Goal: Information Seeking & Learning: Learn about a topic

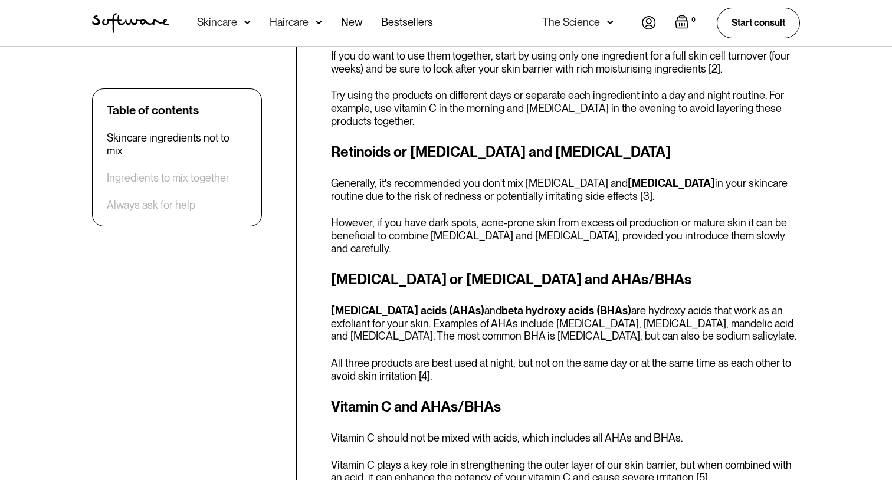
scroll to position [974, 0]
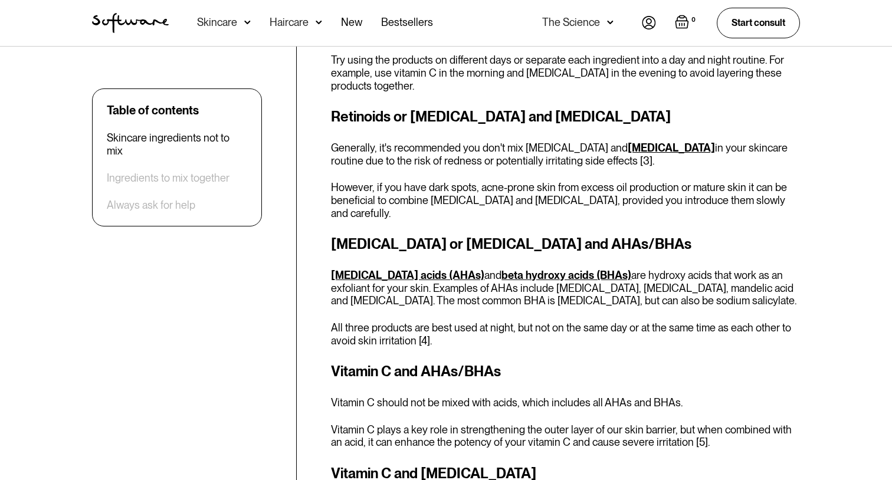
click at [386, 304] on div "[MEDICAL_DATA] or [MEDICAL_DATA] and AHAs/BHAs [MEDICAL_DATA] acids (AHAs) and …" at bounding box center [565, 290] width 469 height 113
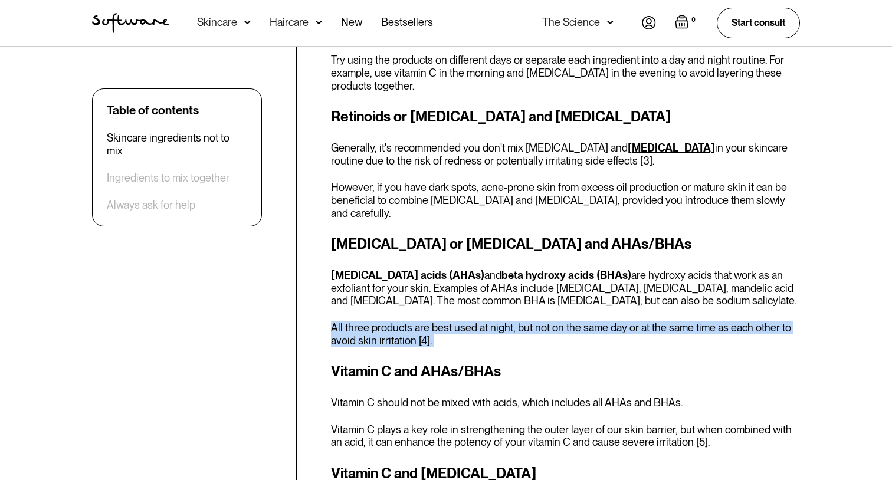
click at [424, 293] on p "[MEDICAL_DATA] acids (AHAs) and beta hydroxy acids (BHAs) are hydroxy acids tha…" at bounding box center [565, 288] width 469 height 38
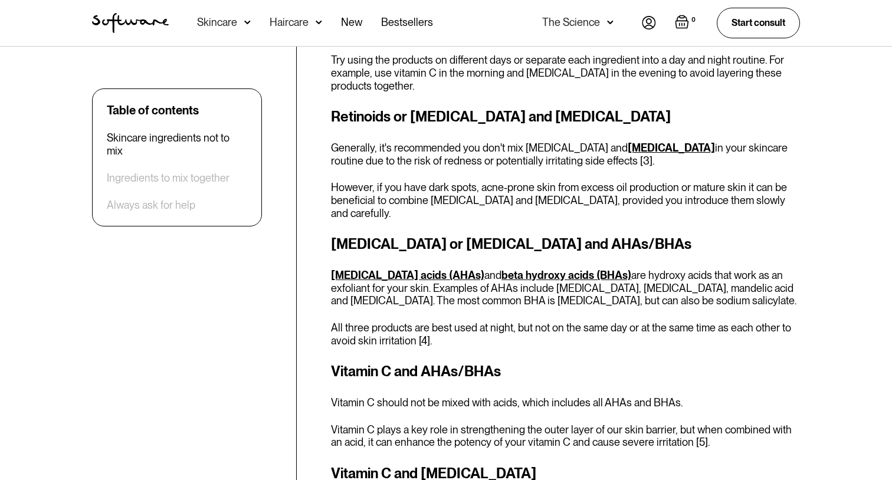
scroll to position [987, 0]
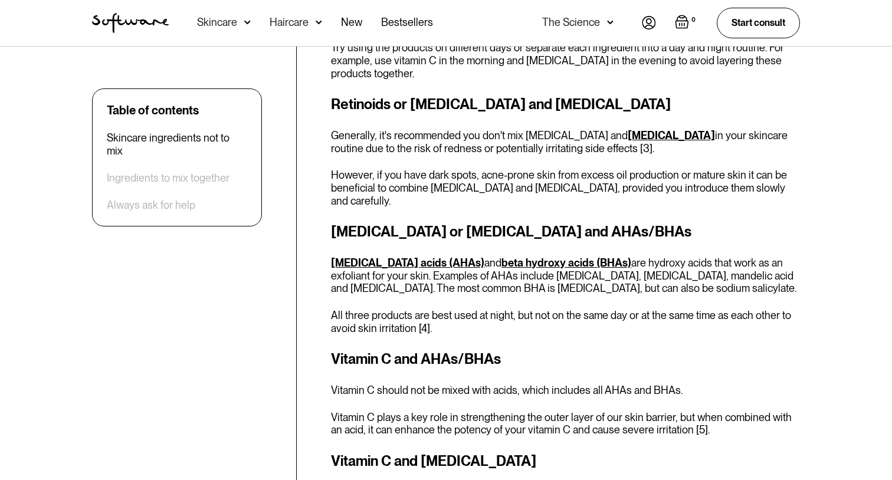
click at [526, 269] on p "[MEDICAL_DATA] acids (AHAs) and beta hydroxy acids (BHAs) are hydroxy acids tha…" at bounding box center [565, 276] width 469 height 38
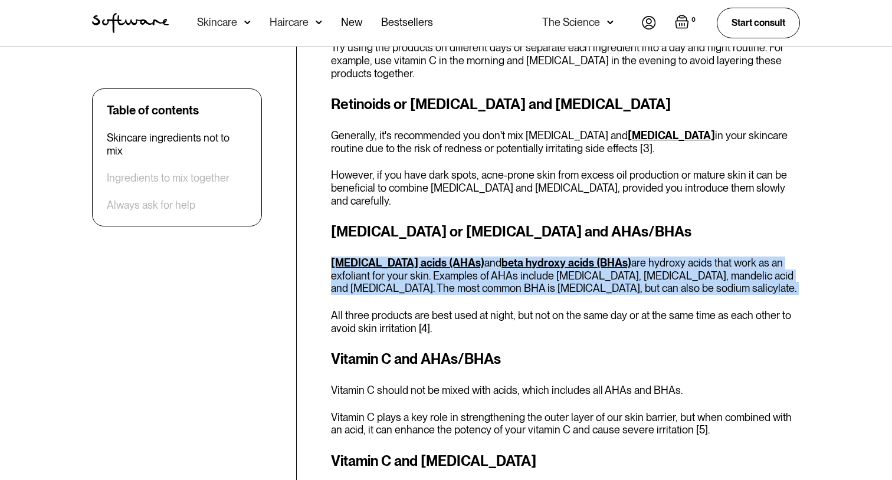
click at [541, 273] on p "[MEDICAL_DATA] acids (AHAs) and beta hydroxy acids (BHAs) are hydroxy acids tha…" at bounding box center [565, 276] width 469 height 38
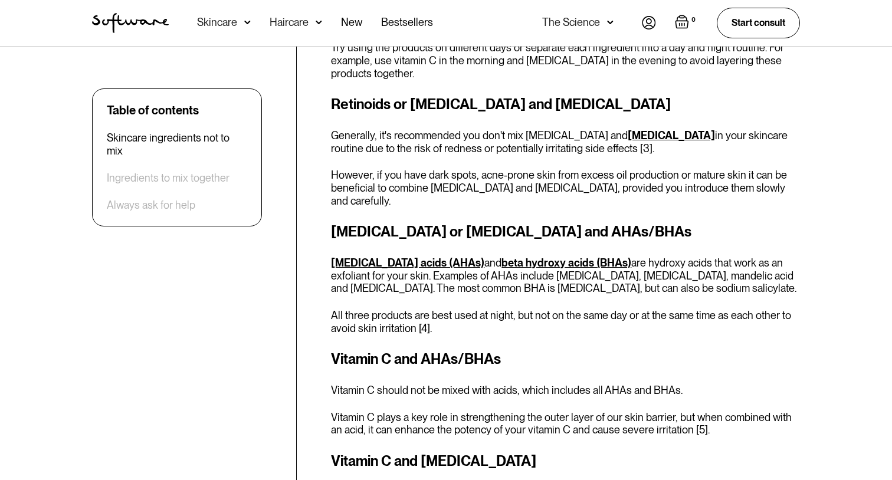
click at [541, 273] on p "[MEDICAL_DATA] acids (AHAs) and beta hydroxy acids (BHAs) are hydroxy acids tha…" at bounding box center [565, 276] width 469 height 38
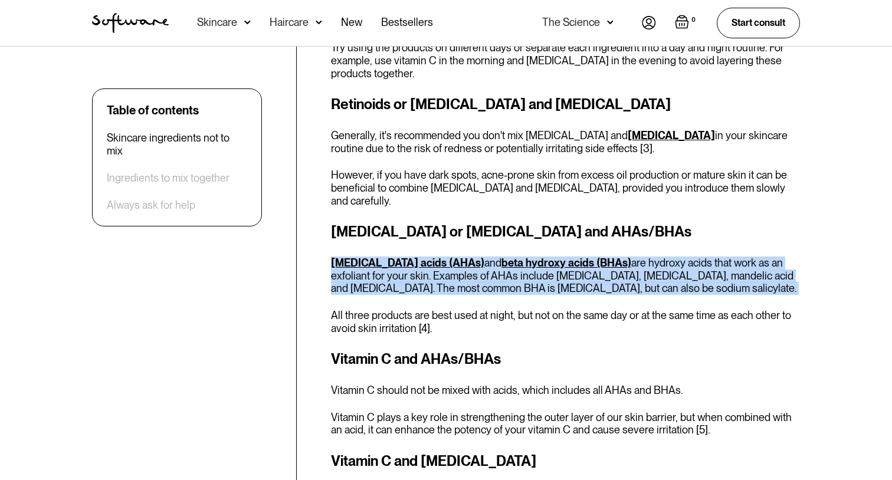
click at [561, 276] on p "[MEDICAL_DATA] acids (AHAs) and beta hydroxy acids (BHAs) are hydroxy acids tha…" at bounding box center [565, 276] width 469 height 38
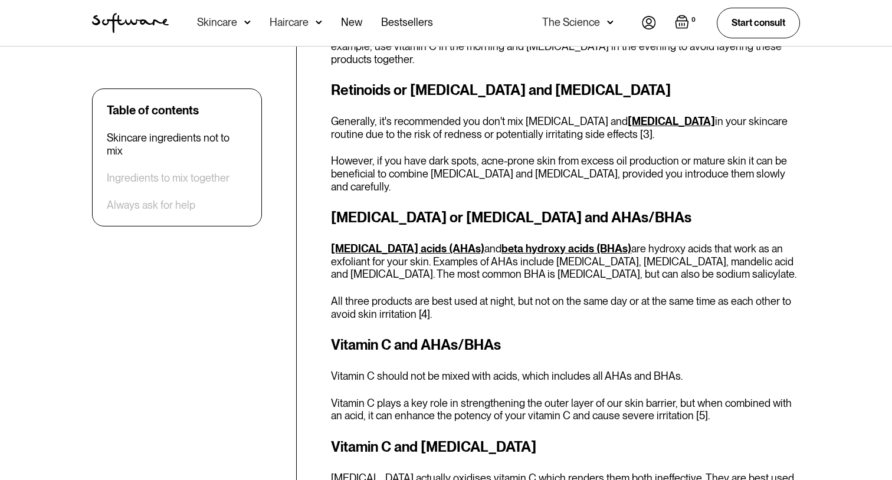
scroll to position [1001, 0]
click at [586, 253] on p "[MEDICAL_DATA] acids (AHAs) and beta hydroxy acids (BHAs) are hydroxy acids tha…" at bounding box center [565, 261] width 469 height 38
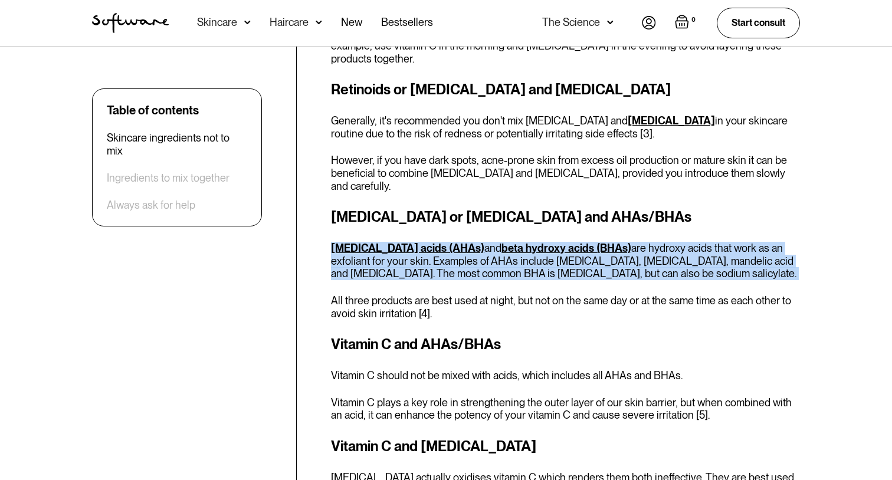
click at [597, 253] on p "[MEDICAL_DATA] acids (AHAs) and beta hydroxy acids (BHAs) are hydroxy acids tha…" at bounding box center [565, 261] width 469 height 38
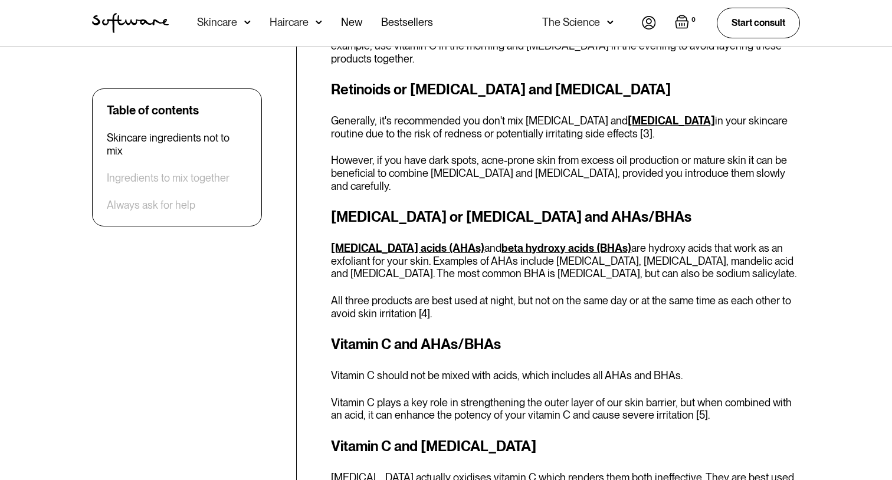
click at [597, 253] on p "[MEDICAL_DATA] acids (AHAs) and beta hydroxy acids (BHAs) are hydroxy acids tha…" at bounding box center [565, 261] width 469 height 38
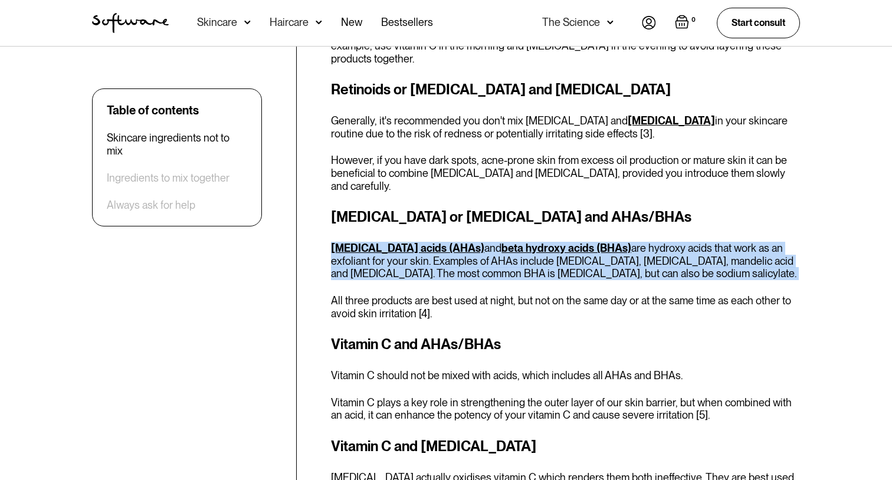
click at [610, 253] on p "[MEDICAL_DATA] acids (AHAs) and beta hydroxy acids (BHAs) are hydroxy acids tha…" at bounding box center [565, 261] width 469 height 38
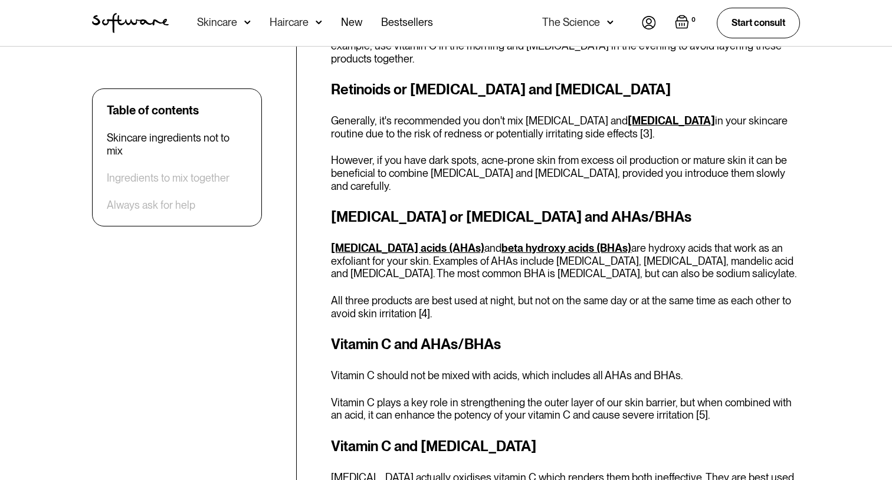
click at [610, 253] on p "[MEDICAL_DATA] acids (AHAs) and beta hydroxy acids (BHAs) are hydroxy acids tha…" at bounding box center [565, 261] width 469 height 38
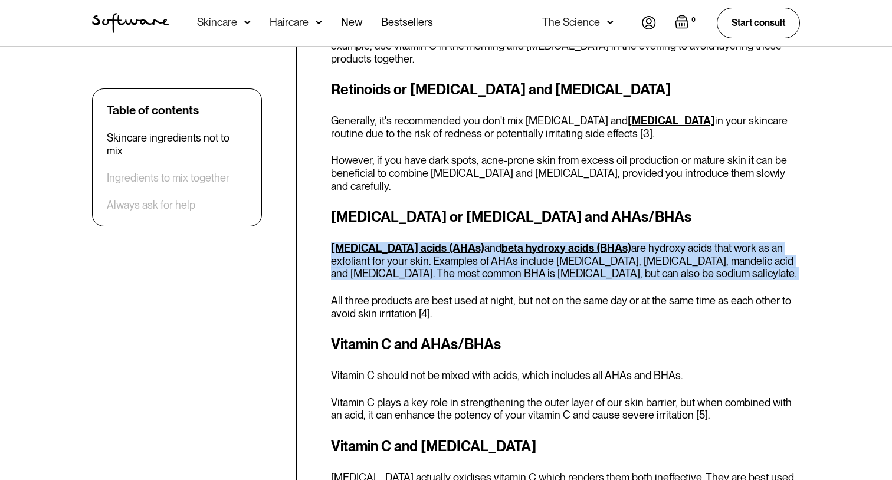
click at [628, 254] on p "[MEDICAL_DATA] acids (AHAs) and beta hydroxy acids (BHAs) are hydroxy acids tha…" at bounding box center [565, 261] width 469 height 38
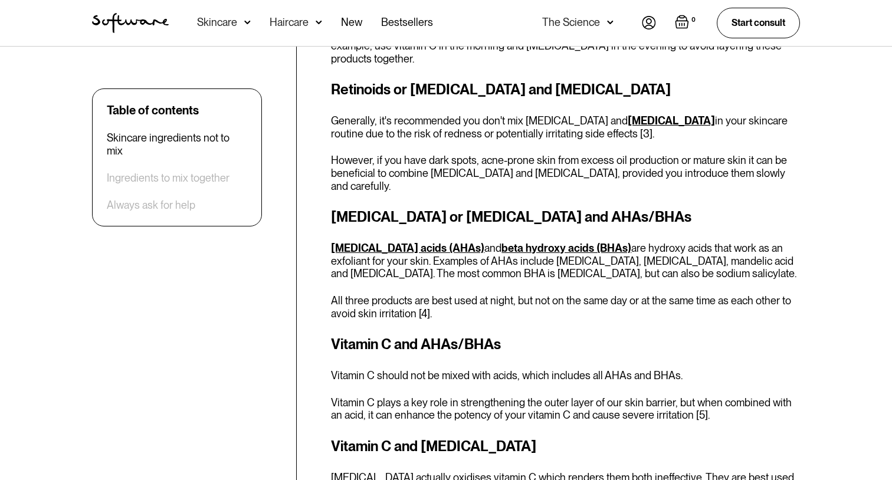
click at [469, 294] on p "All three products are best used at night, but not on the same day or at the sa…" at bounding box center [565, 306] width 469 height 25
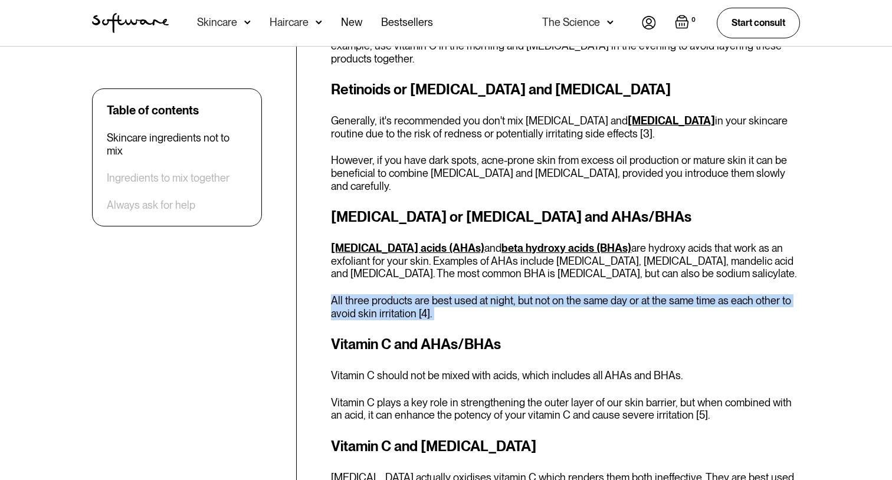
click at [484, 294] on p "All three products are best used at night, but not on the same day or at the sa…" at bounding box center [565, 306] width 469 height 25
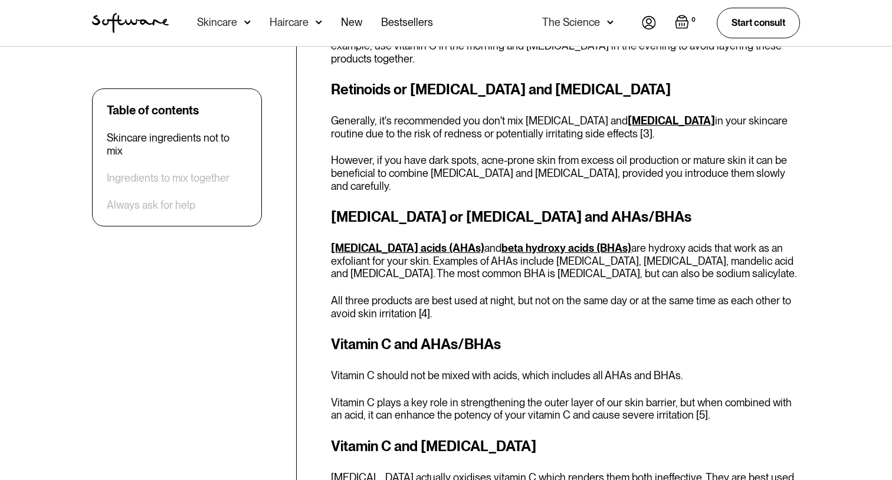
scroll to position [1019, 0]
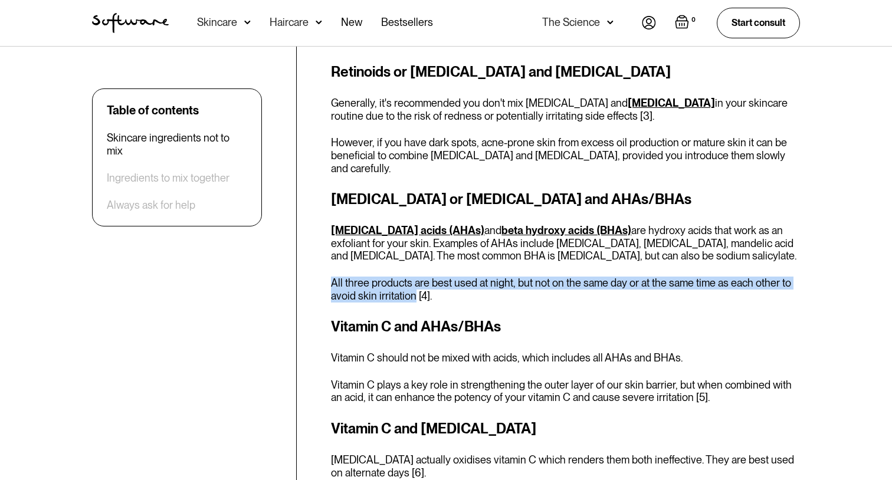
drag, startPoint x: 333, startPoint y: 270, endPoint x: 413, endPoint y: 282, distance: 81.1
click at [413, 282] on p "All three products are best used at night, but not on the same day or at the sa…" at bounding box center [565, 289] width 469 height 25
copy p "All three products are best used at night, but not on the same day or at the sa…"
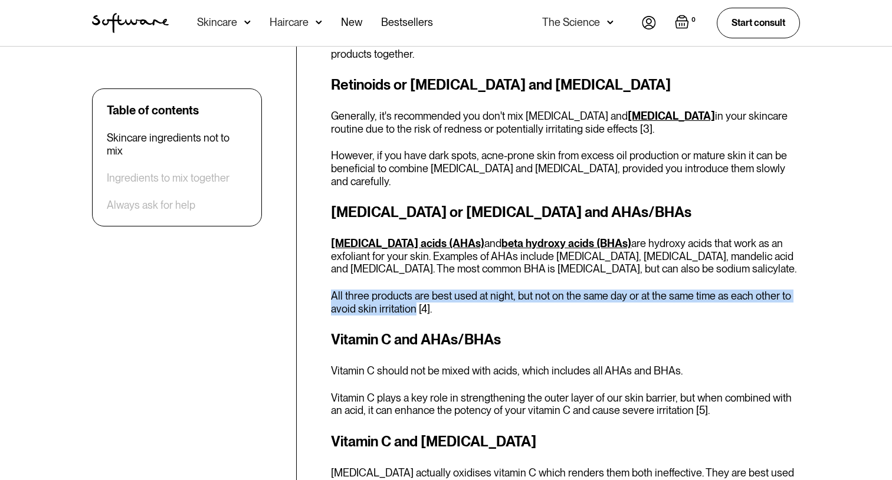
scroll to position [1005, 0]
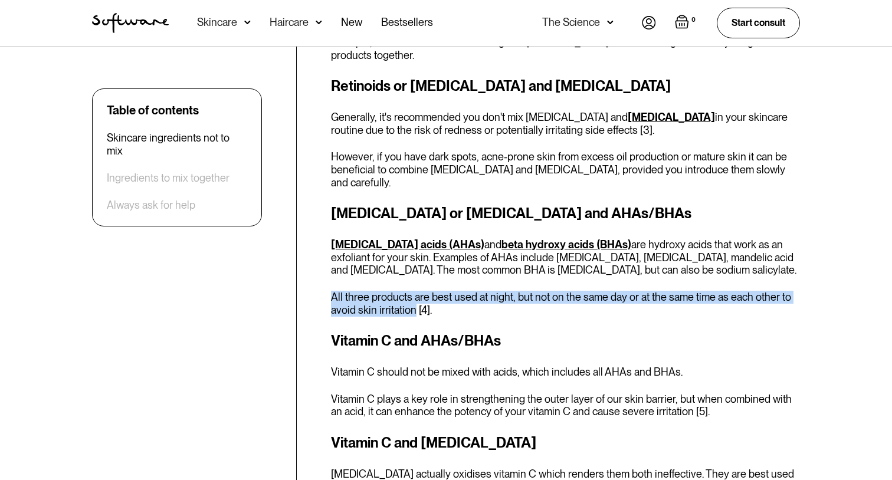
click at [469, 257] on p "[MEDICAL_DATA] acids (AHAs) and beta hydroxy acids (BHAs) are hydroxy acids tha…" at bounding box center [565, 257] width 469 height 38
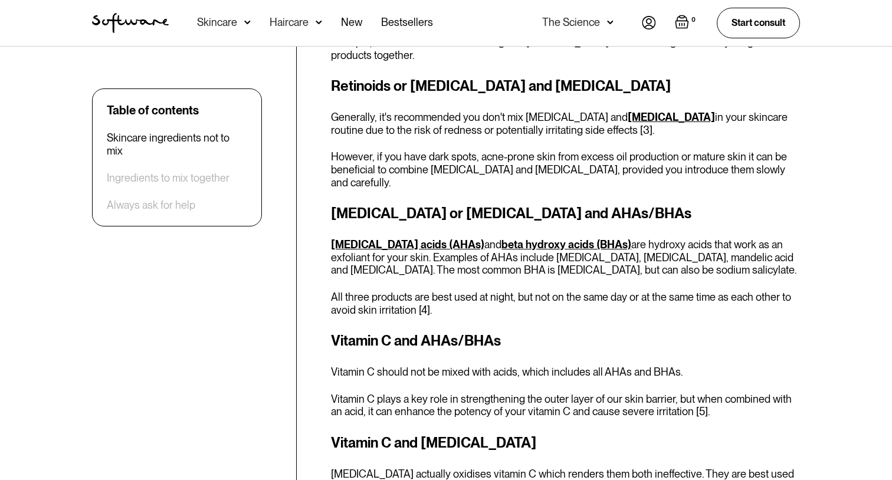
click at [469, 257] on p "[MEDICAL_DATA] acids (AHAs) and beta hydroxy acids (BHAs) are hydroxy acids tha…" at bounding box center [565, 257] width 469 height 38
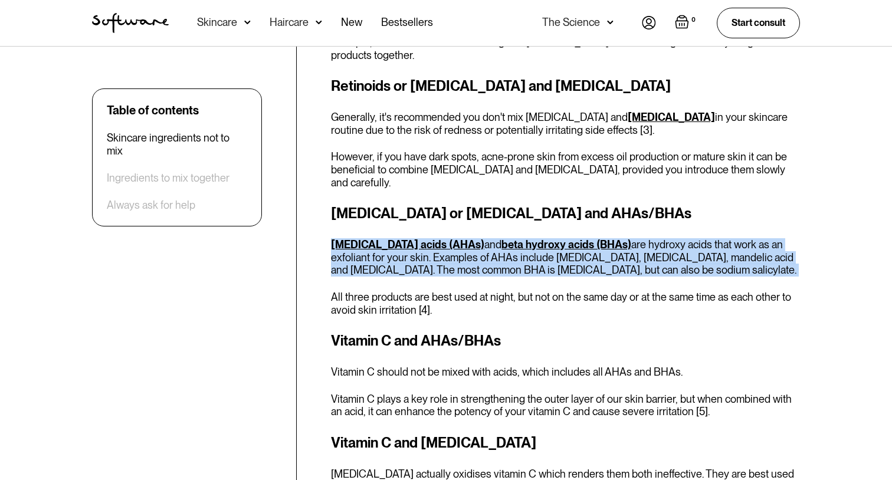
click at [492, 253] on p "[MEDICAL_DATA] acids (AHAs) and beta hydroxy acids (BHAs) are hydroxy acids tha…" at bounding box center [565, 257] width 469 height 38
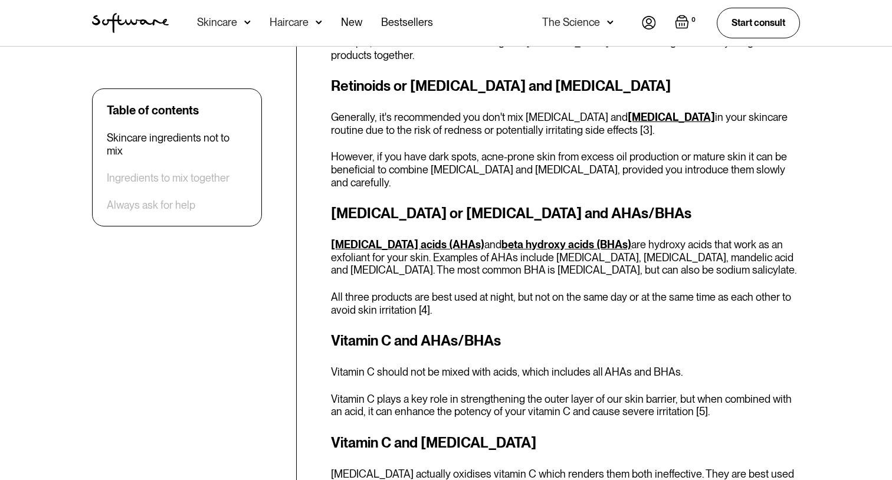
click at [492, 253] on p "[MEDICAL_DATA] acids (AHAs) and beta hydroxy acids (BHAs) are hydroxy acids tha…" at bounding box center [565, 257] width 469 height 38
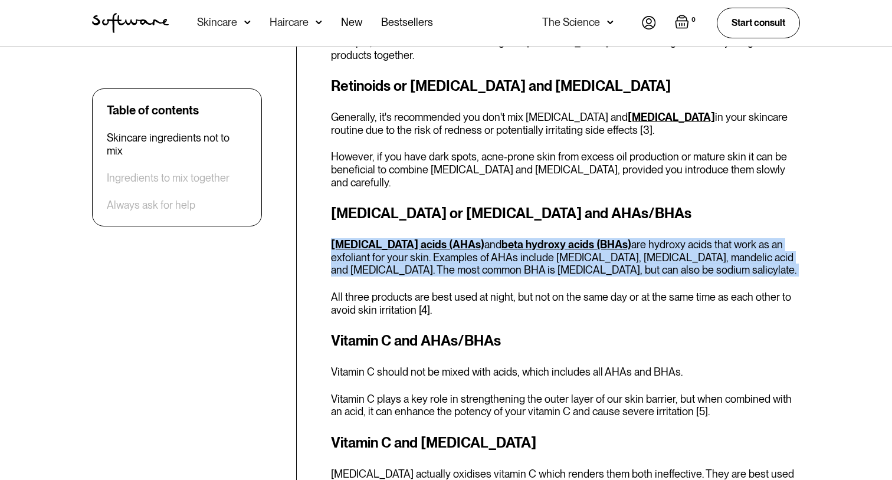
click at [505, 253] on p "[MEDICAL_DATA] acids (AHAs) and beta hydroxy acids (BHAs) are hydroxy acids tha…" at bounding box center [565, 257] width 469 height 38
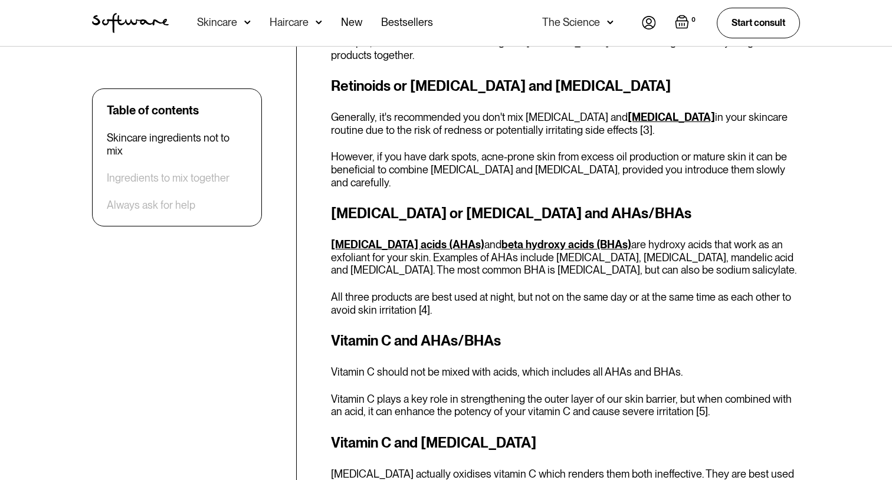
click at [505, 253] on p "[MEDICAL_DATA] acids (AHAs) and beta hydroxy acids (BHAs) are hydroxy acids tha…" at bounding box center [565, 257] width 469 height 38
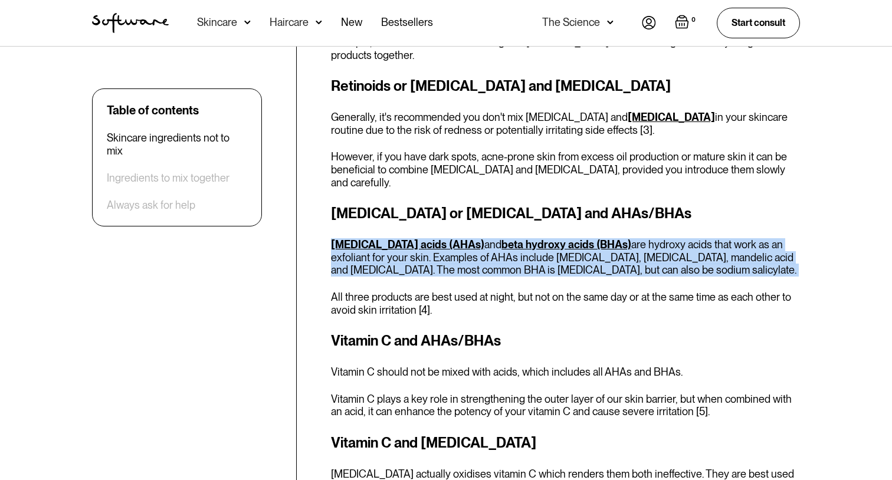
click at [522, 253] on p "[MEDICAL_DATA] acids (AHAs) and beta hydroxy acids (BHAs) are hydroxy acids tha…" at bounding box center [565, 257] width 469 height 38
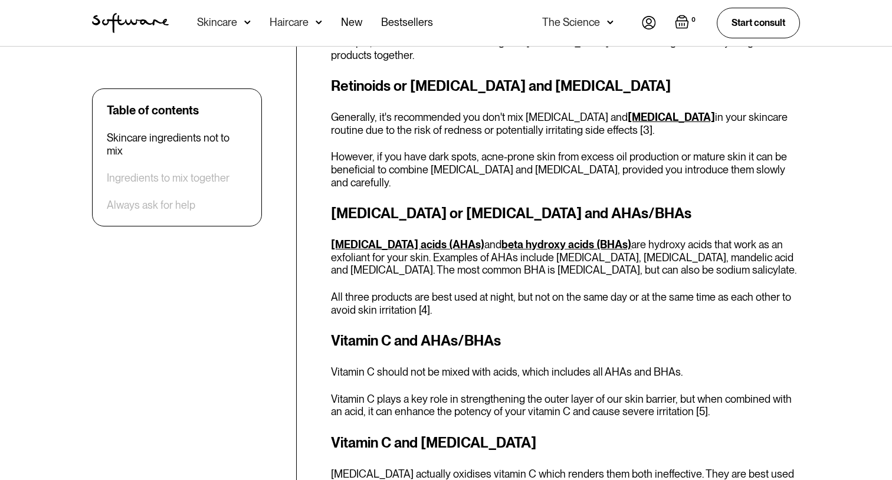
click at [522, 253] on p "[MEDICAL_DATA] acids (AHAs) and beta hydroxy acids (BHAs) are hydroxy acids tha…" at bounding box center [565, 257] width 469 height 38
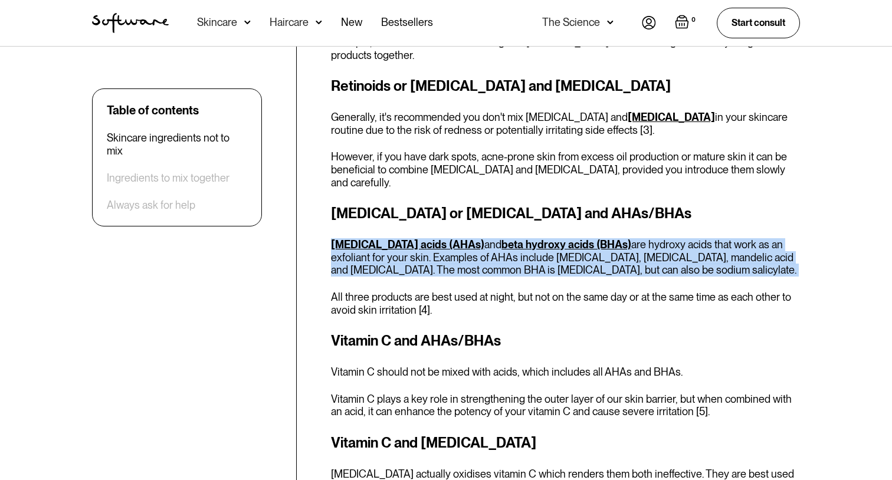
click at [541, 253] on p "[MEDICAL_DATA] acids (AHAs) and beta hydroxy acids (BHAs) are hydroxy acids tha…" at bounding box center [565, 257] width 469 height 38
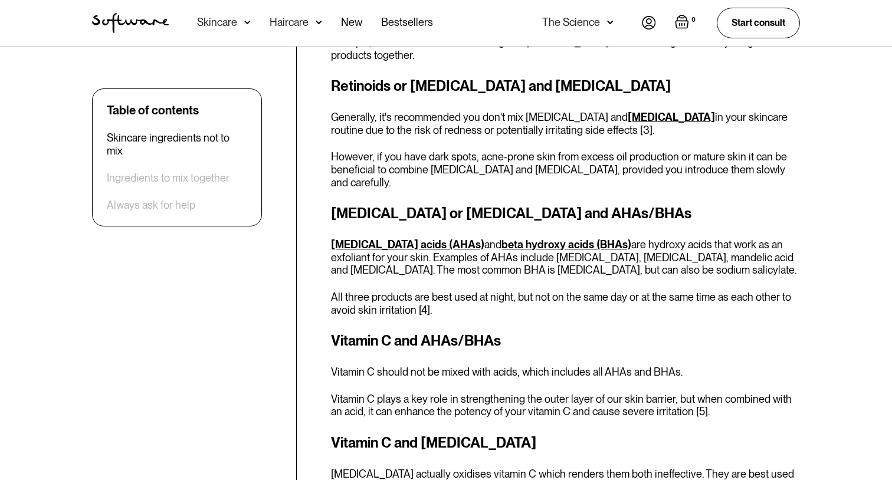
click at [541, 253] on p "[MEDICAL_DATA] acids (AHAs) and beta hydroxy acids (BHAs) are hydroxy acids tha…" at bounding box center [565, 257] width 469 height 38
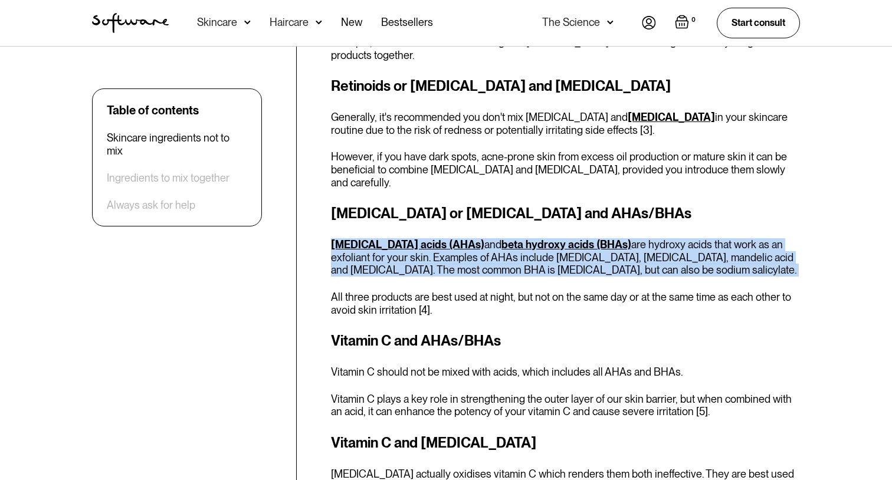
click at [566, 253] on p "[MEDICAL_DATA] acids (AHAs) and beta hydroxy acids (BHAs) are hydroxy acids tha…" at bounding box center [565, 257] width 469 height 38
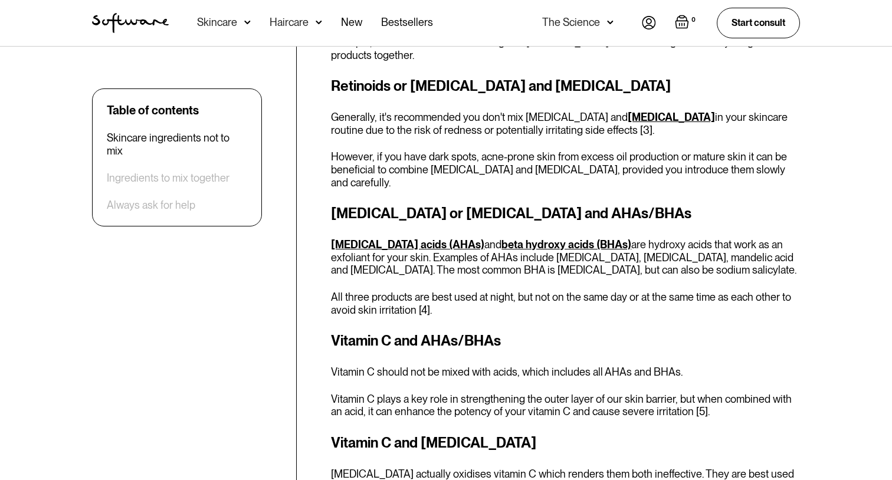
click at [470, 291] on p "All three products are best used at night, but not on the same day or at the sa…" at bounding box center [565, 303] width 469 height 25
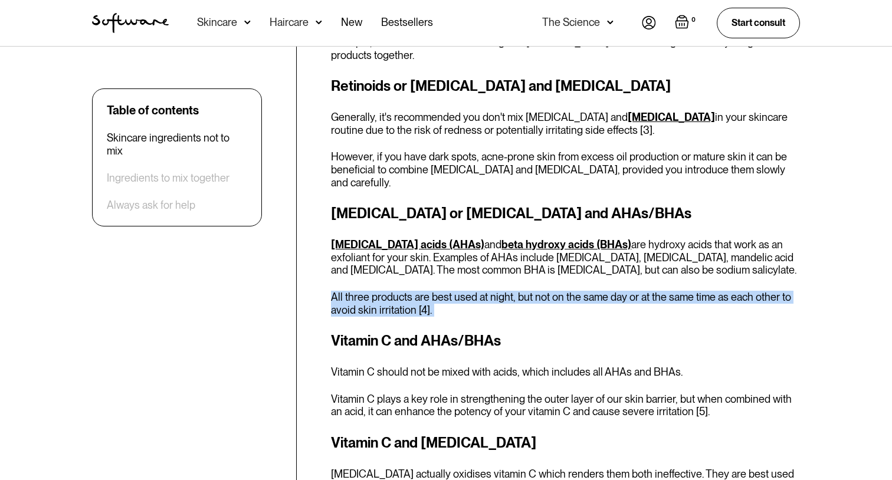
click at [482, 291] on p "All three products are best used at night, but not on the same day or at the sa…" at bounding box center [565, 303] width 469 height 25
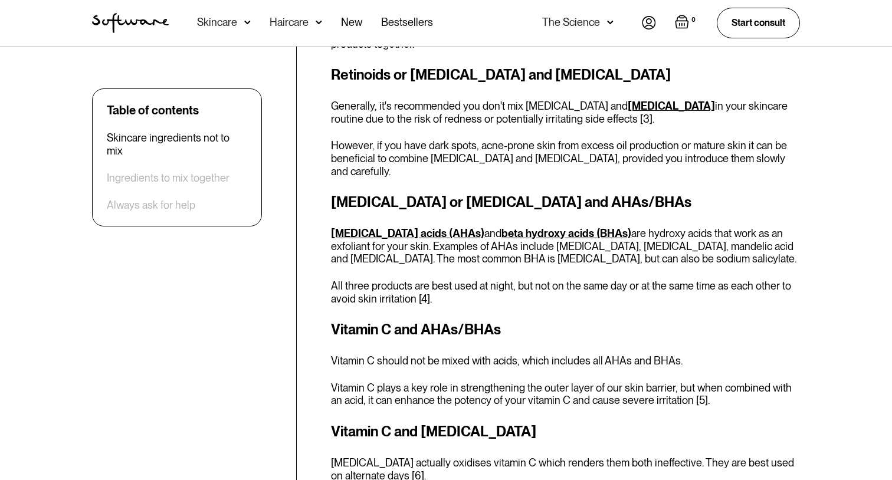
scroll to position [1019, 0]
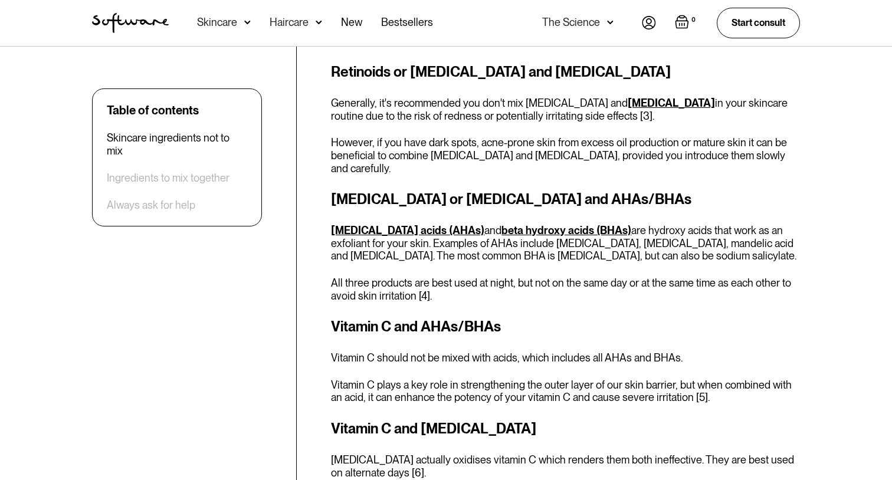
click at [403, 189] on h3 "[MEDICAL_DATA] or [MEDICAL_DATA] and AHAs/BHAs" at bounding box center [565, 199] width 469 height 21
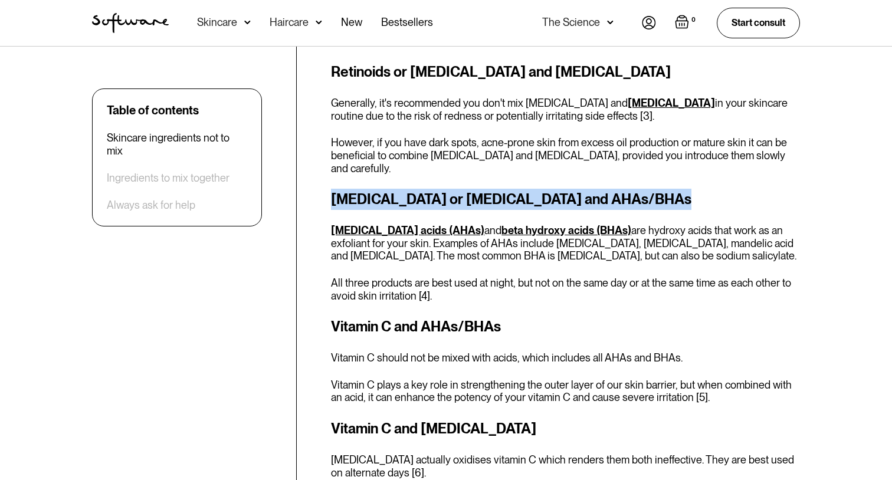
copy h3 "[MEDICAL_DATA] or [MEDICAL_DATA] and AHAs/BHAs"
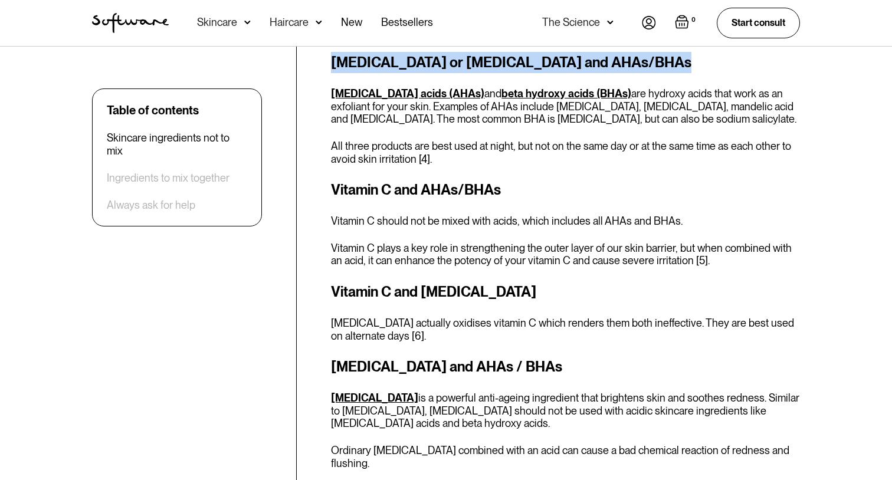
scroll to position [1157, 0]
click at [448, 284] on h3 "Vitamin C and [MEDICAL_DATA]" at bounding box center [565, 291] width 469 height 21
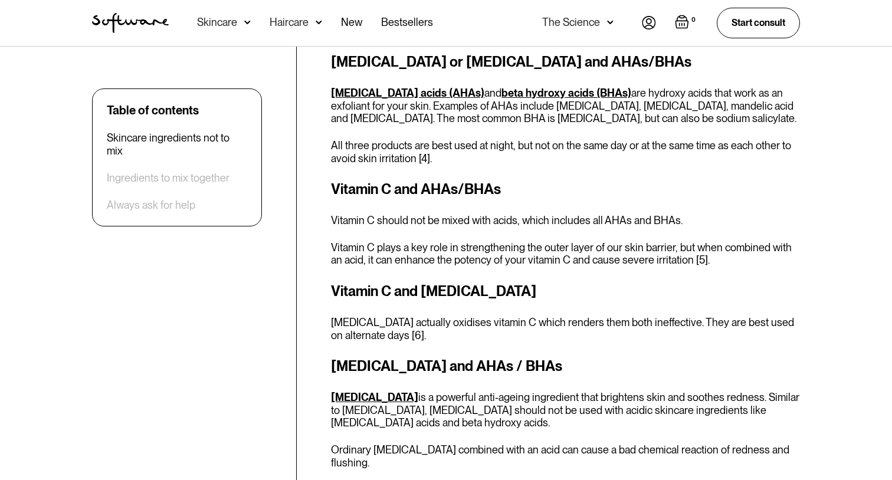
click at [448, 284] on h3 "Vitamin C and [MEDICAL_DATA]" at bounding box center [565, 291] width 469 height 21
click at [465, 281] on h3 "Vitamin C and [MEDICAL_DATA]" at bounding box center [565, 291] width 469 height 21
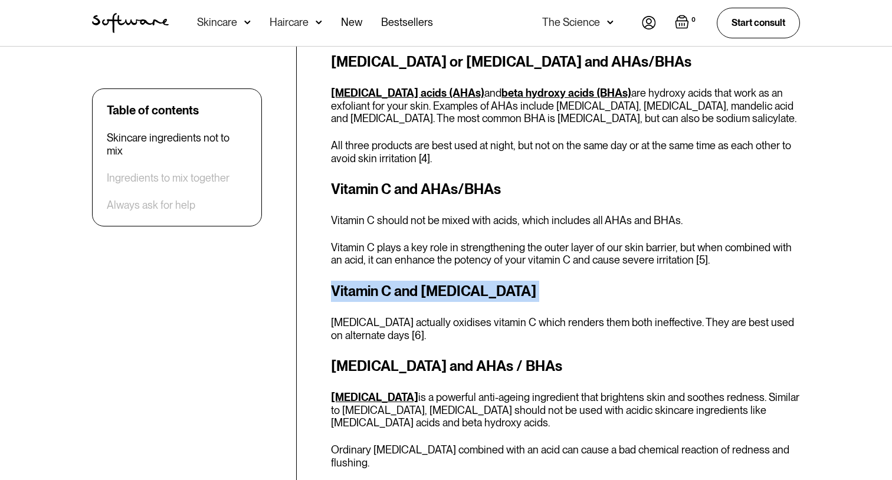
click at [478, 281] on h3 "Vitamin C and [MEDICAL_DATA]" at bounding box center [565, 291] width 469 height 21
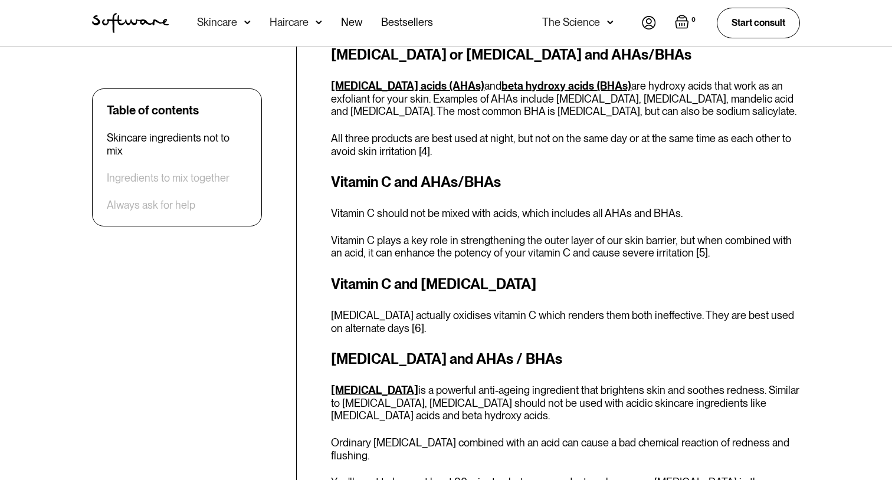
click at [463, 275] on h3 "Vitamin C and [MEDICAL_DATA]" at bounding box center [565, 284] width 469 height 21
click at [474, 274] on h3 "Vitamin C and [MEDICAL_DATA]" at bounding box center [565, 284] width 469 height 21
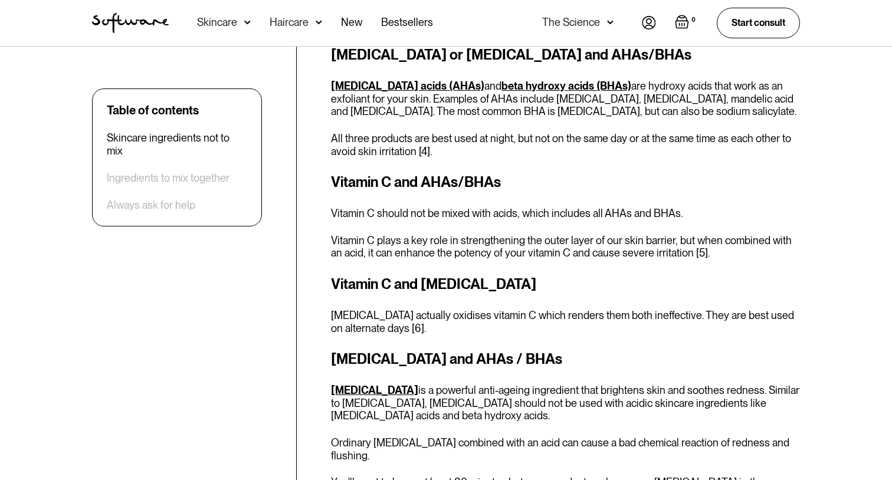
click at [474, 274] on h3 "Vitamin C and [MEDICAL_DATA]" at bounding box center [565, 284] width 469 height 21
click at [446, 279] on h3 "Vitamin C and [MEDICAL_DATA]" at bounding box center [565, 284] width 469 height 21
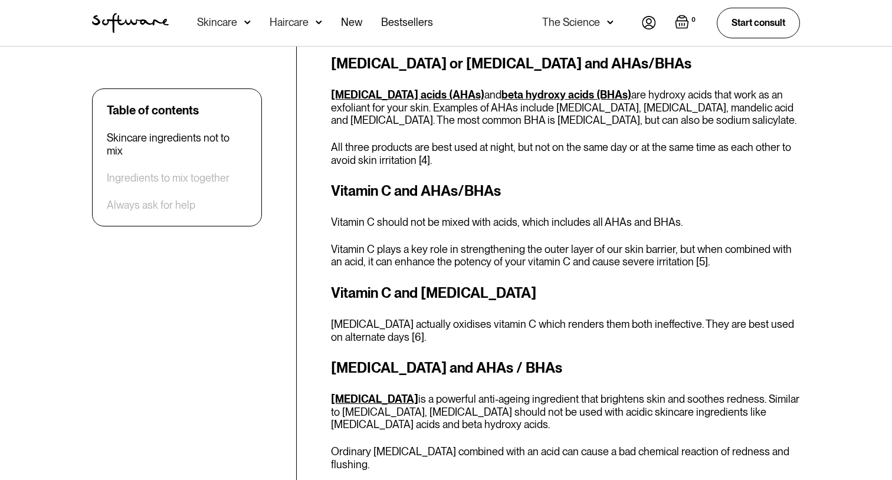
scroll to position [1152, 0]
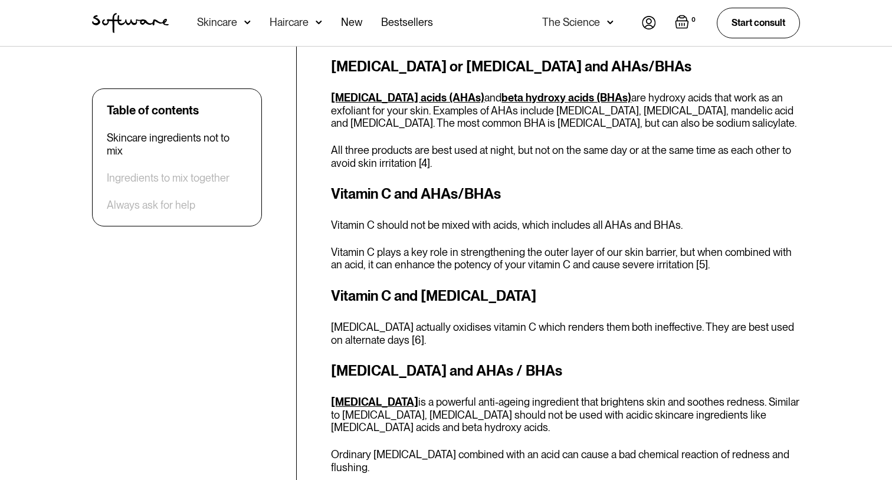
click at [425, 289] on h3 "Vitamin C and [MEDICAL_DATA]" at bounding box center [565, 296] width 469 height 21
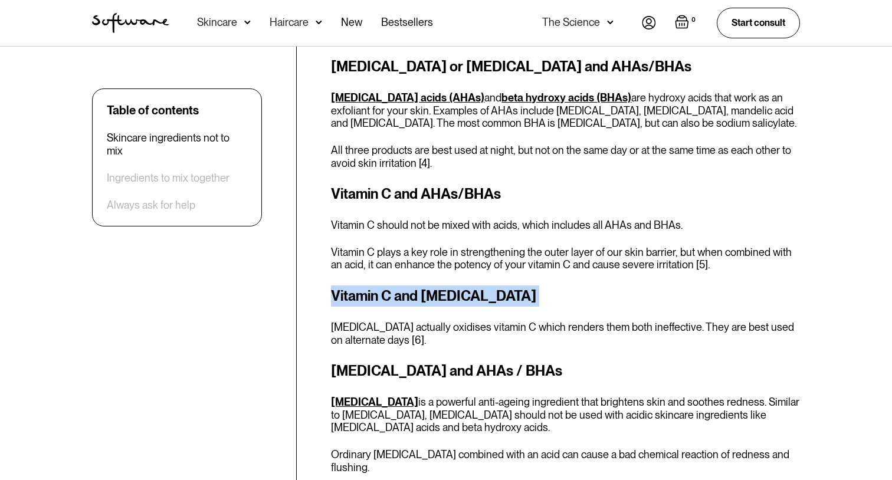
click at [448, 287] on h3 "Vitamin C and [MEDICAL_DATA]" at bounding box center [565, 296] width 469 height 21
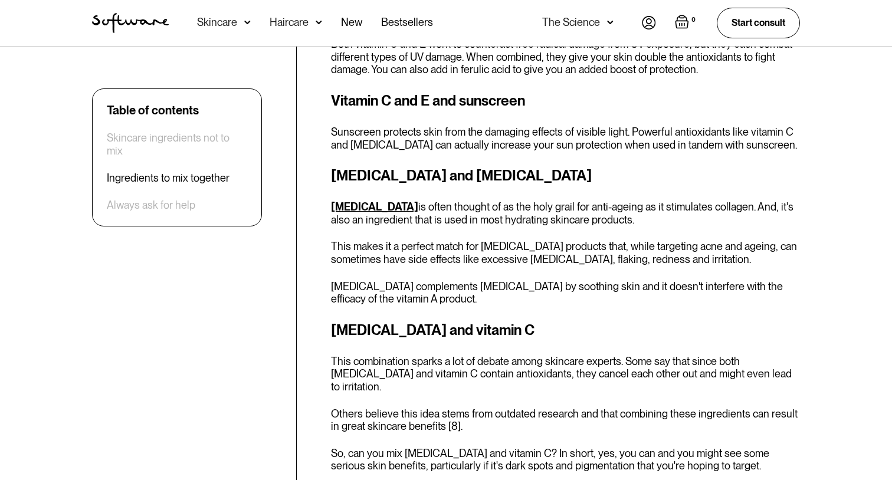
scroll to position [2085, 0]
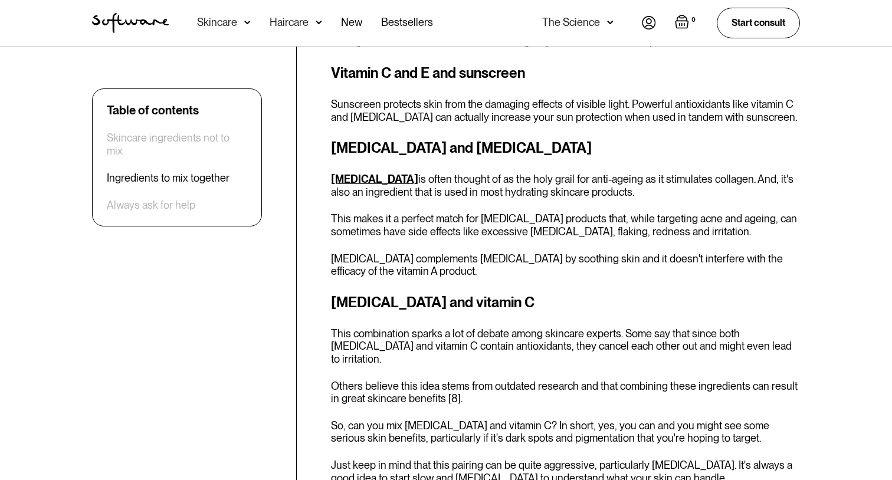
click at [395, 294] on strong "[MEDICAL_DATA] and vitamin C" at bounding box center [433, 302] width 204 height 17
copy strong "[MEDICAL_DATA] and vitamin C"
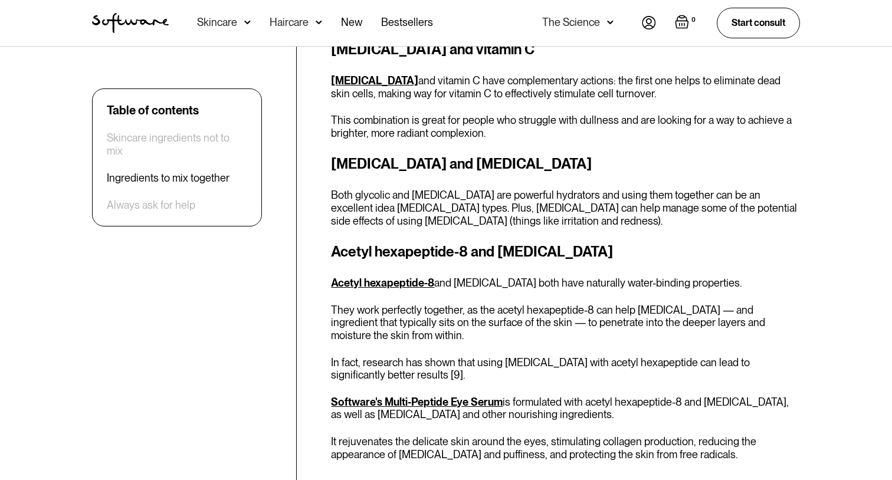
scroll to position [2466, 0]
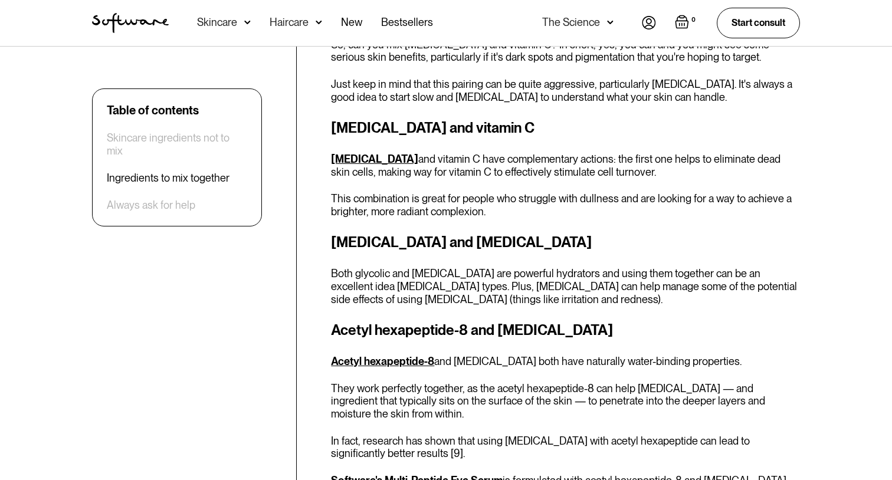
click at [411, 232] on h3 "[MEDICAL_DATA] and [MEDICAL_DATA]" at bounding box center [565, 242] width 469 height 21
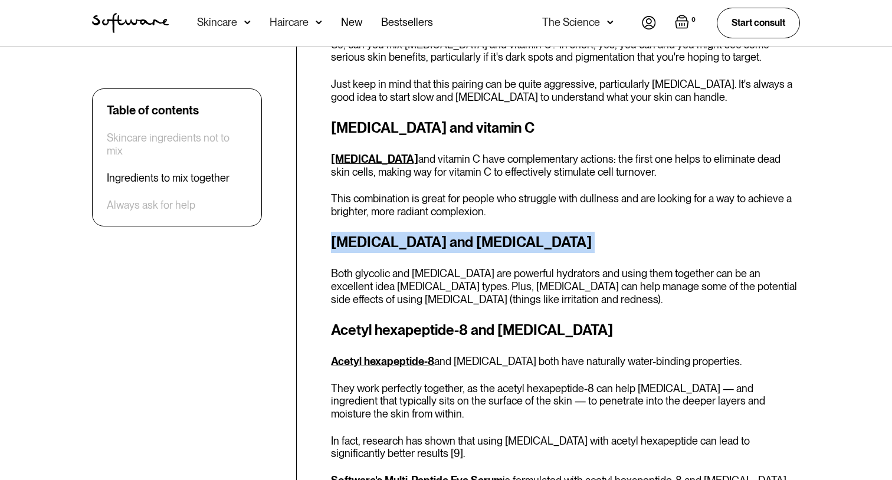
copy h3 "[MEDICAL_DATA] and [MEDICAL_DATA]"
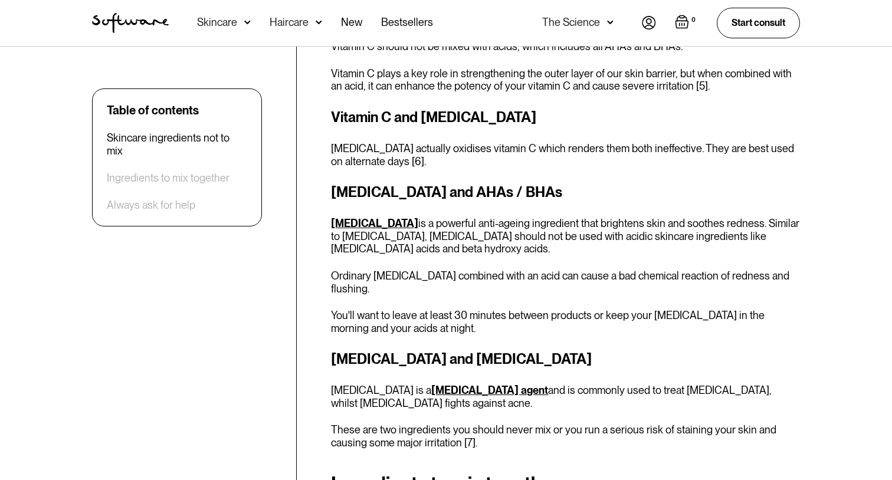
scroll to position [1328, 0]
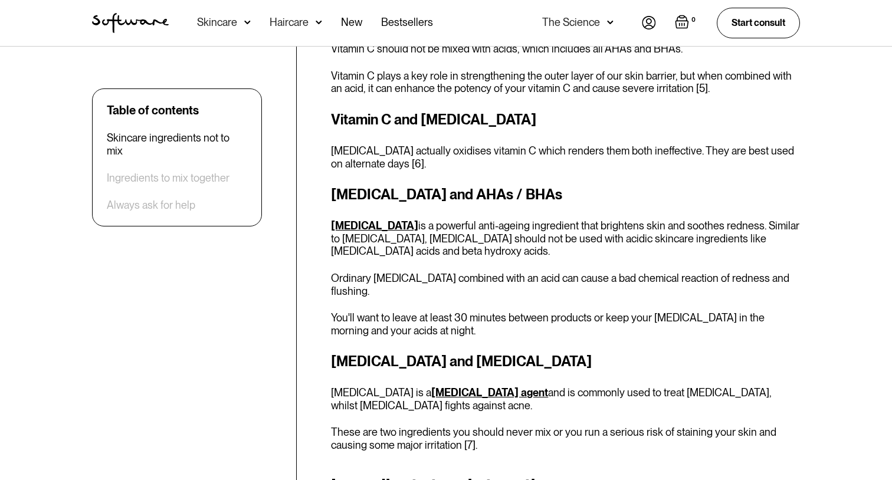
click at [433, 190] on h3 "[MEDICAL_DATA] and AHAs / BHAs" at bounding box center [565, 194] width 469 height 21
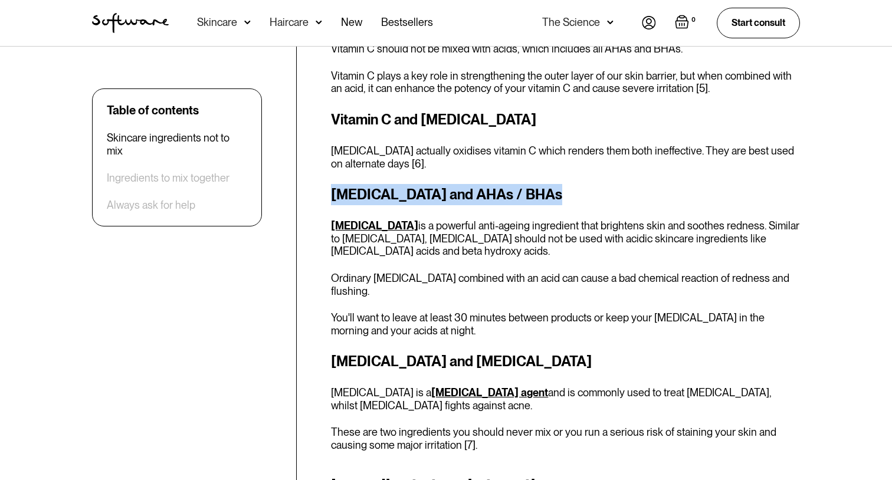
click at [450, 187] on h3 "[MEDICAL_DATA] and AHAs / BHAs" at bounding box center [565, 194] width 469 height 21
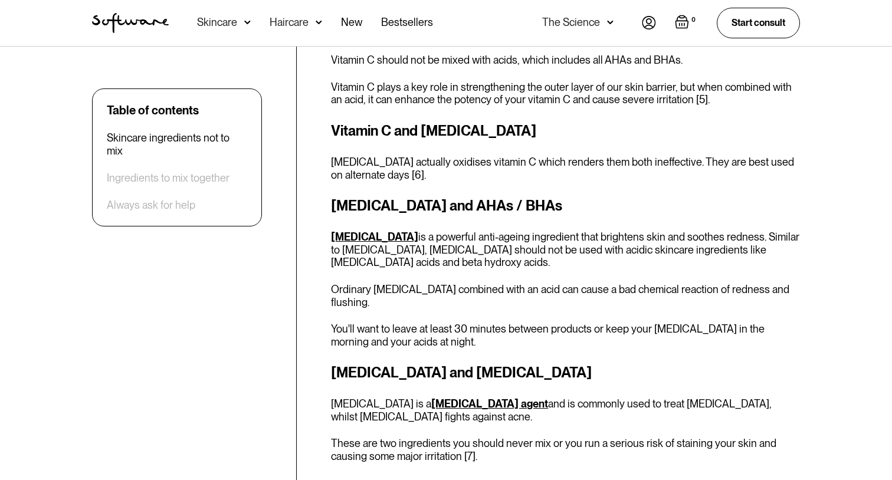
scroll to position [1309, 0]
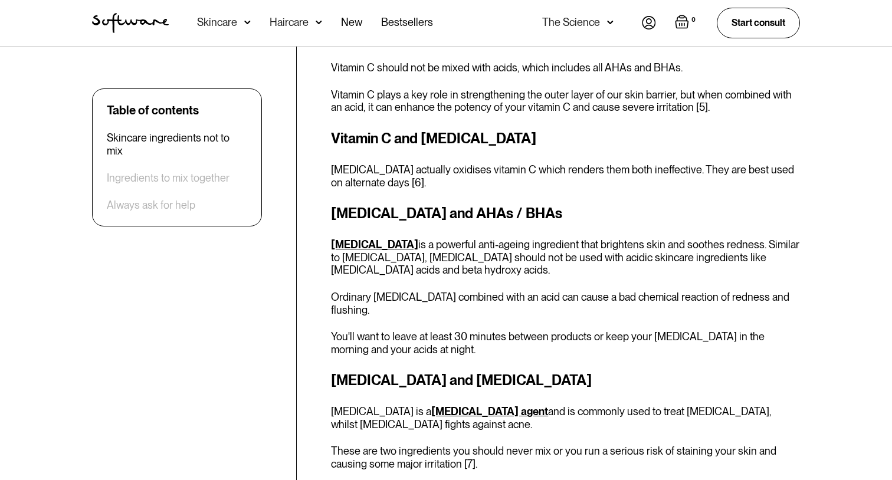
click at [425, 207] on h3 "[MEDICAL_DATA] and AHAs / BHAs" at bounding box center [565, 213] width 469 height 21
click at [446, 203] on h3 "[MEDICAL_DATA] and AHAs / BHAs" at bounding box center [565, 213] width 469 height 21
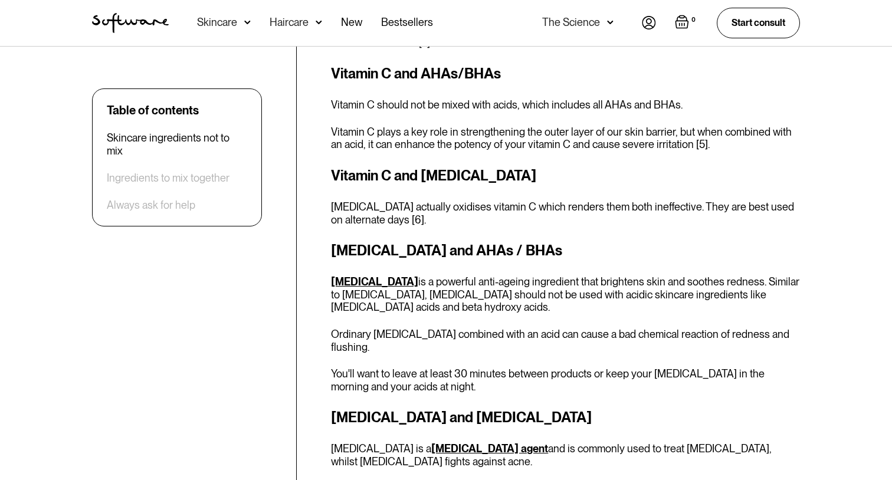
scroll to position [1269, 0]
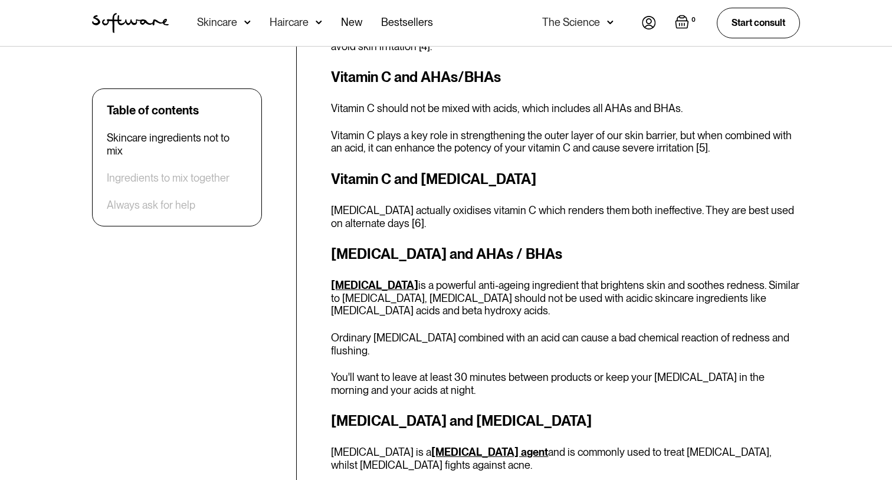
click at [407, 169] on h3 "Vitamin C and [MEDICAL_DATA]" at bounding box center [565, 179] width 469 height 21
click at [428, 169] on h3 "Vitamin C and [MEDICAL_DATA]" at bounding box center [565, 179] width 469 height 21
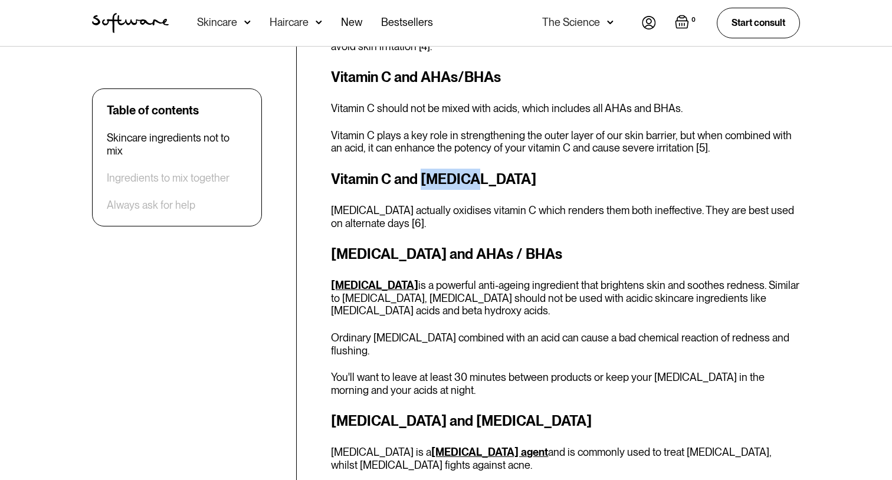
click at [428, 169] on h3 "Vitamin C and [MEDICAL_DATA]" at bounding box center [565, 179] width 469 height 21
click at [442, 169] on h3 "Vitamin C and [MEDICAL_DATA]" at bounding box center [565, 179] width 469 height 21
click at [460, 169] on h3 "Vitamin C and [MEDICAL_DATA]" at bounding box center [565, 179] width 469 height 21
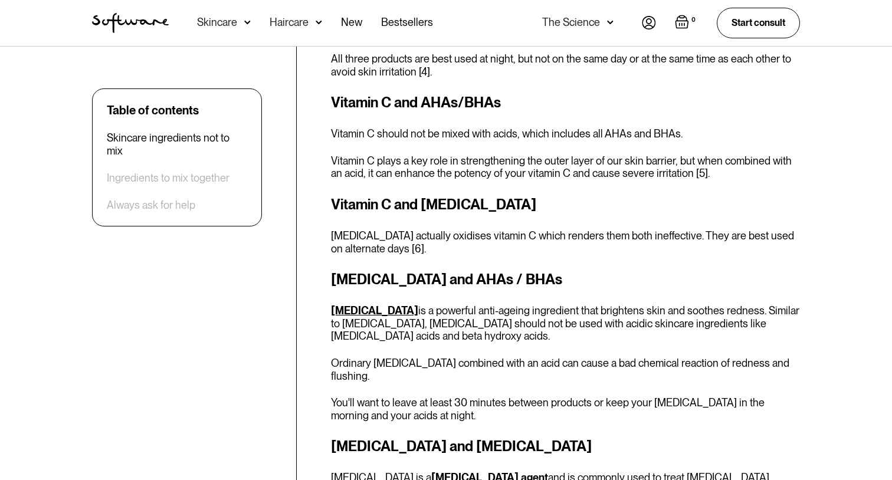
scroll to position [1234, 0]
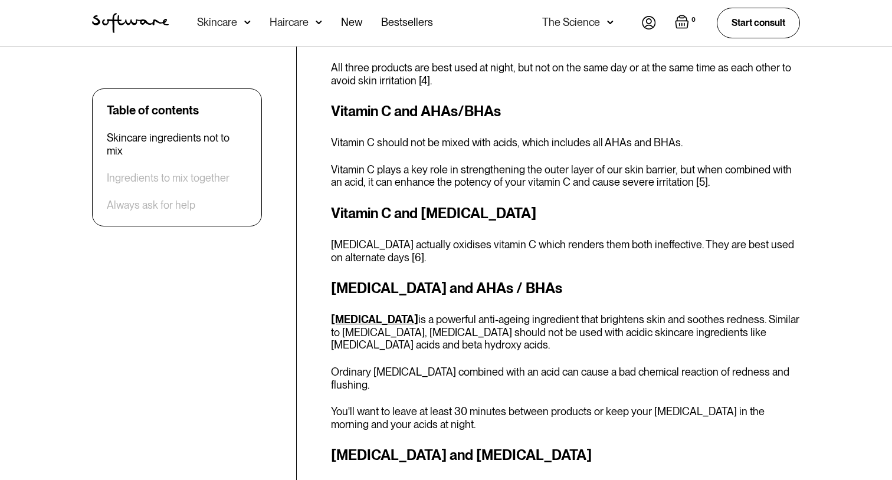
click at [394, 101] on h3 "Vitamin C and AHAs/BHAs" at bounding box center [565, 111] width 469 height 21
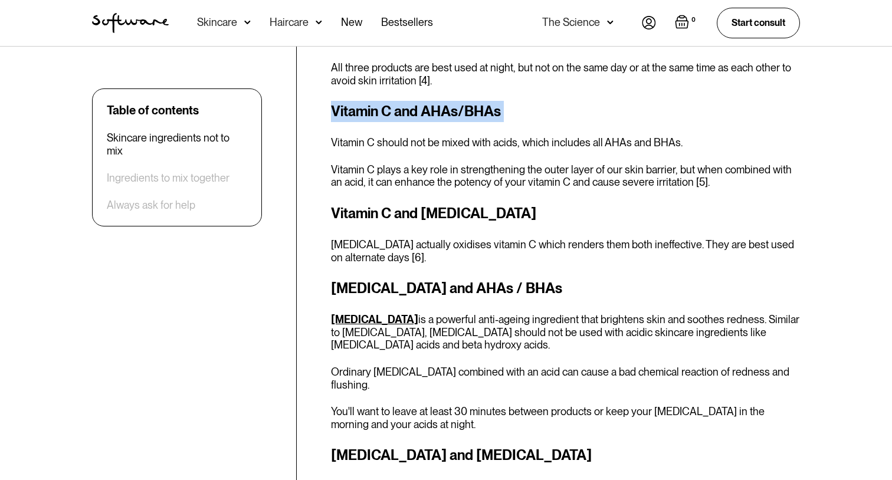
click at [418, 103] on h3 "Vitamin C and AHAs/BHAs" at bounding box center [565, 111] width 469 height 21
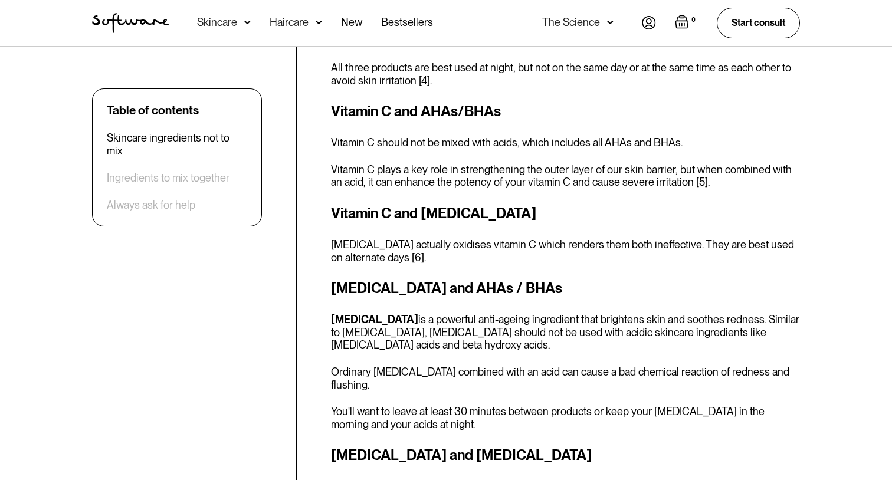
click at [418, 103] on h3 "Vitamin C and AHAs/BHAs" at bounding box center [565, 111] width 469 height 21
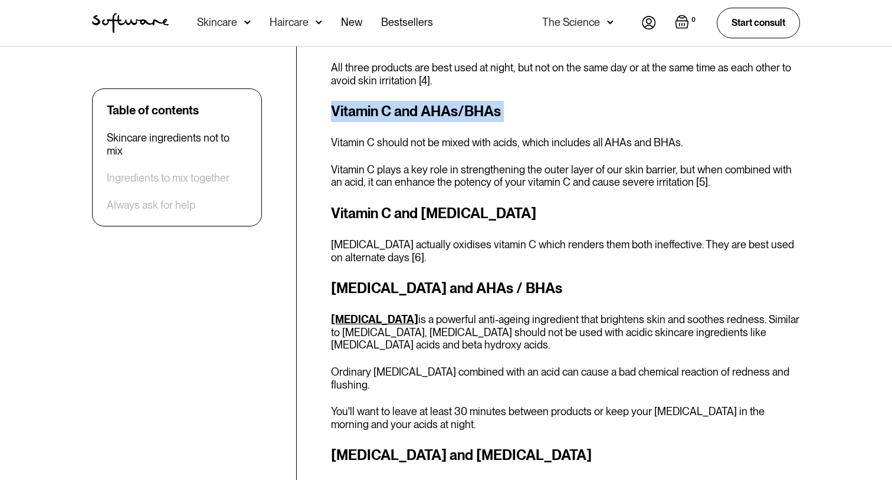
click at [432, 105] on h3 "Vitamin C and AHAs/BHAs" at bounding box center [565, 111] width 469 height 21
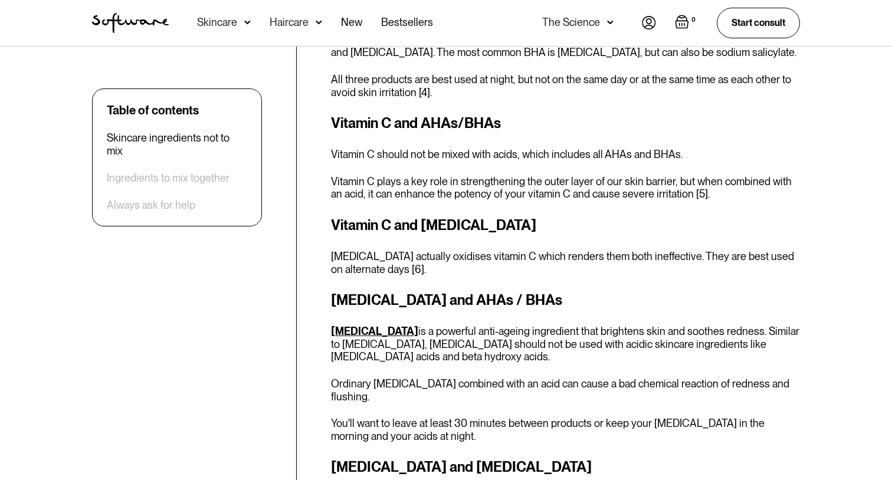
scroll to position [1212, 0]
